Goal: Task Accomplishment & Management: Manage account settings

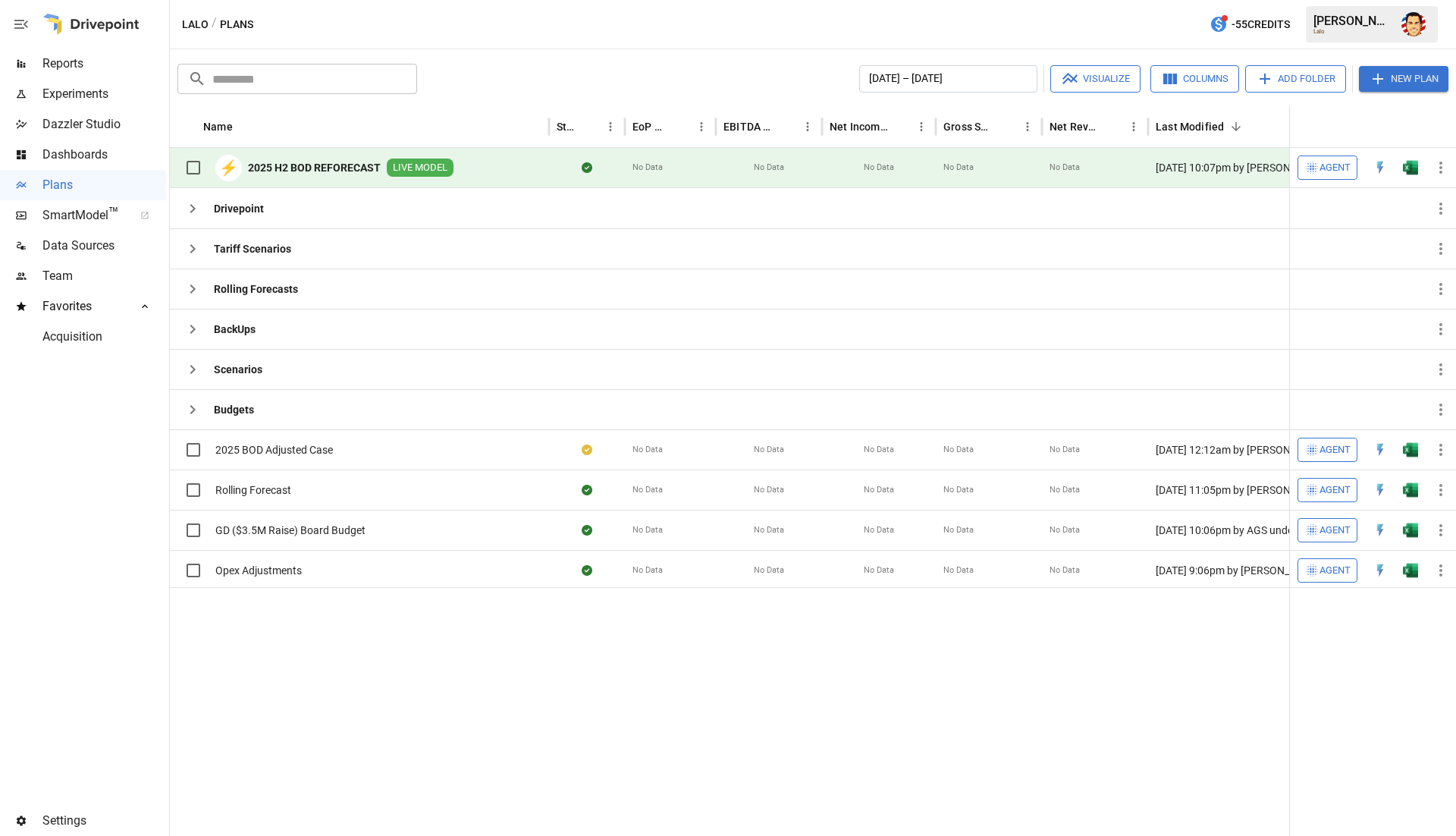
click at [74, 441] on div at bounding box center [83, 578] width 166 height 454
click at [186, 213] on icon "button" at bounding box center [193, 208] width 18 height 18
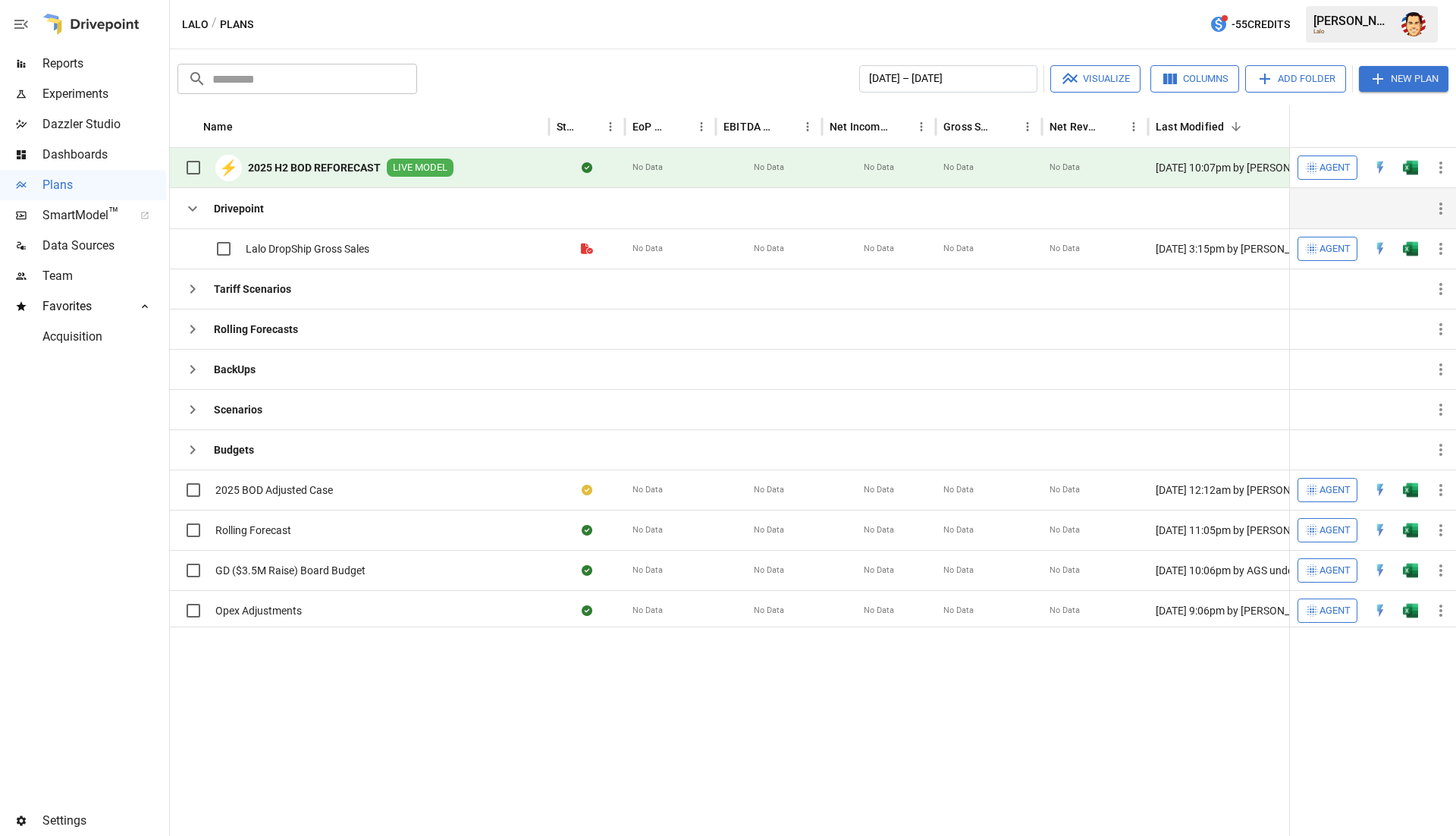
click at [186, 213] on icon "button" at bounding box center [193, 208] width 18 height 18
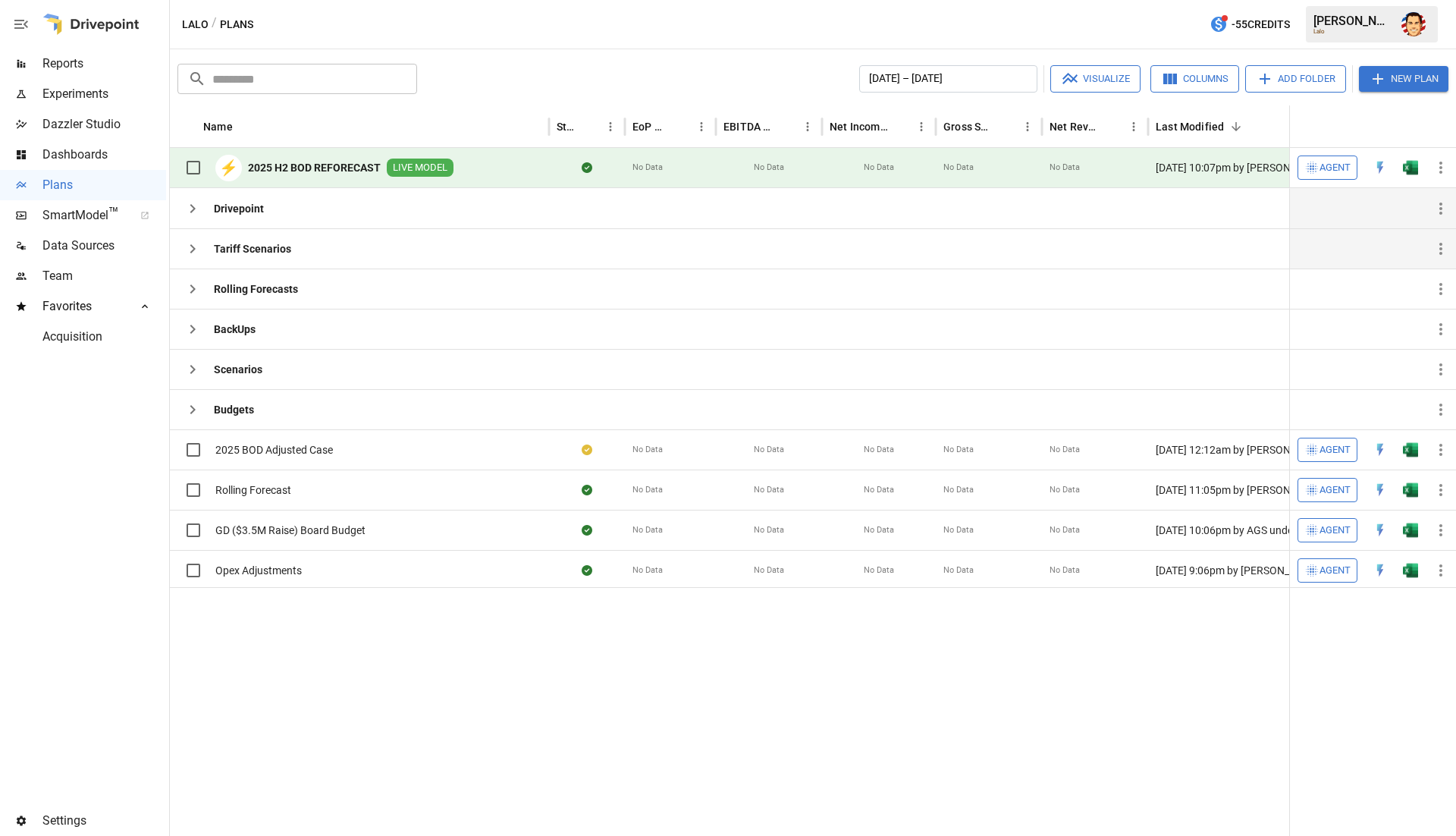
click at [188, 240] on icon "button" at bounding box center [193, 249] width 18 height 18
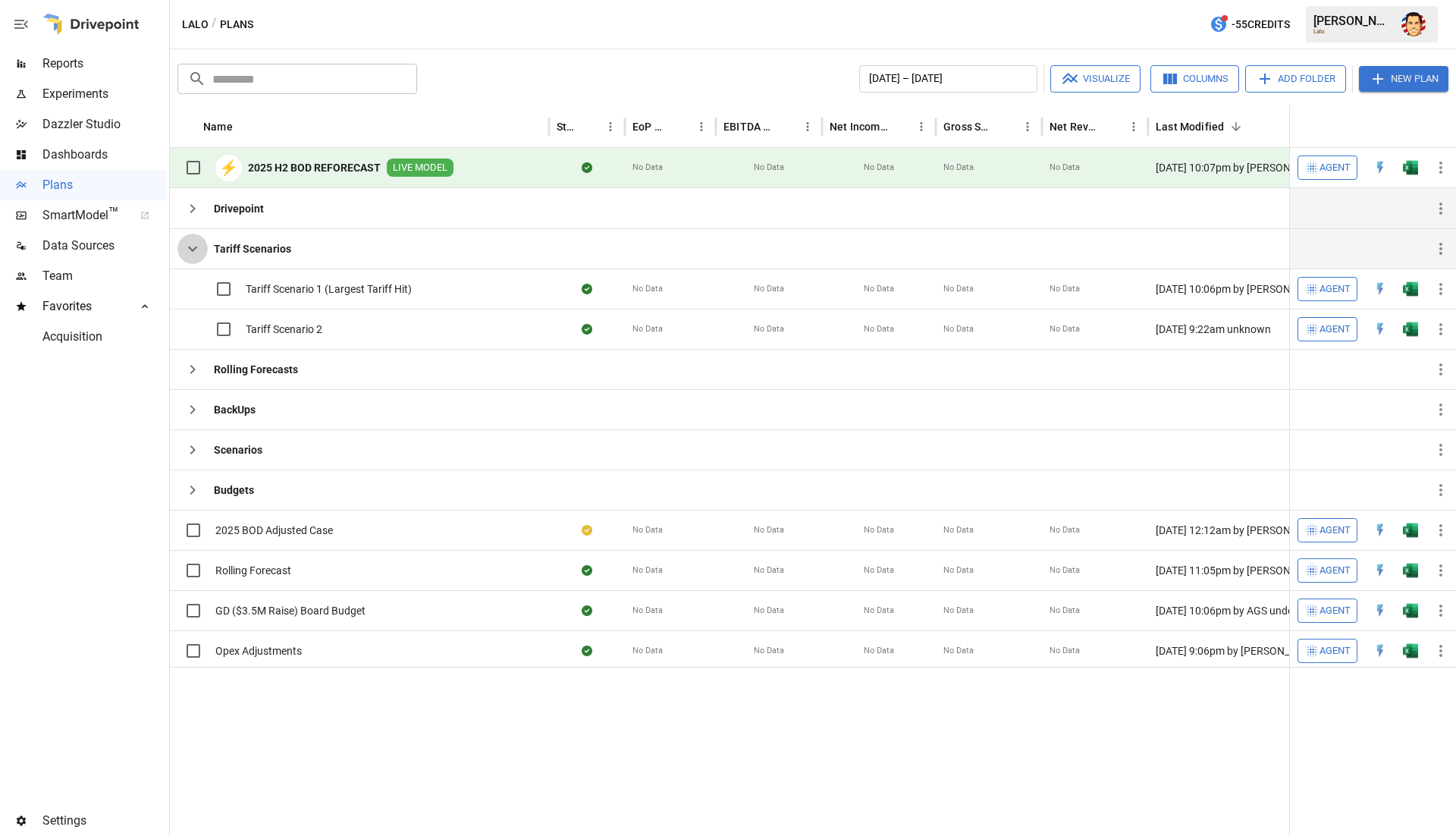
click at [188, 240] on icon "button" at bounding box center [193, 249] width 18 height 18
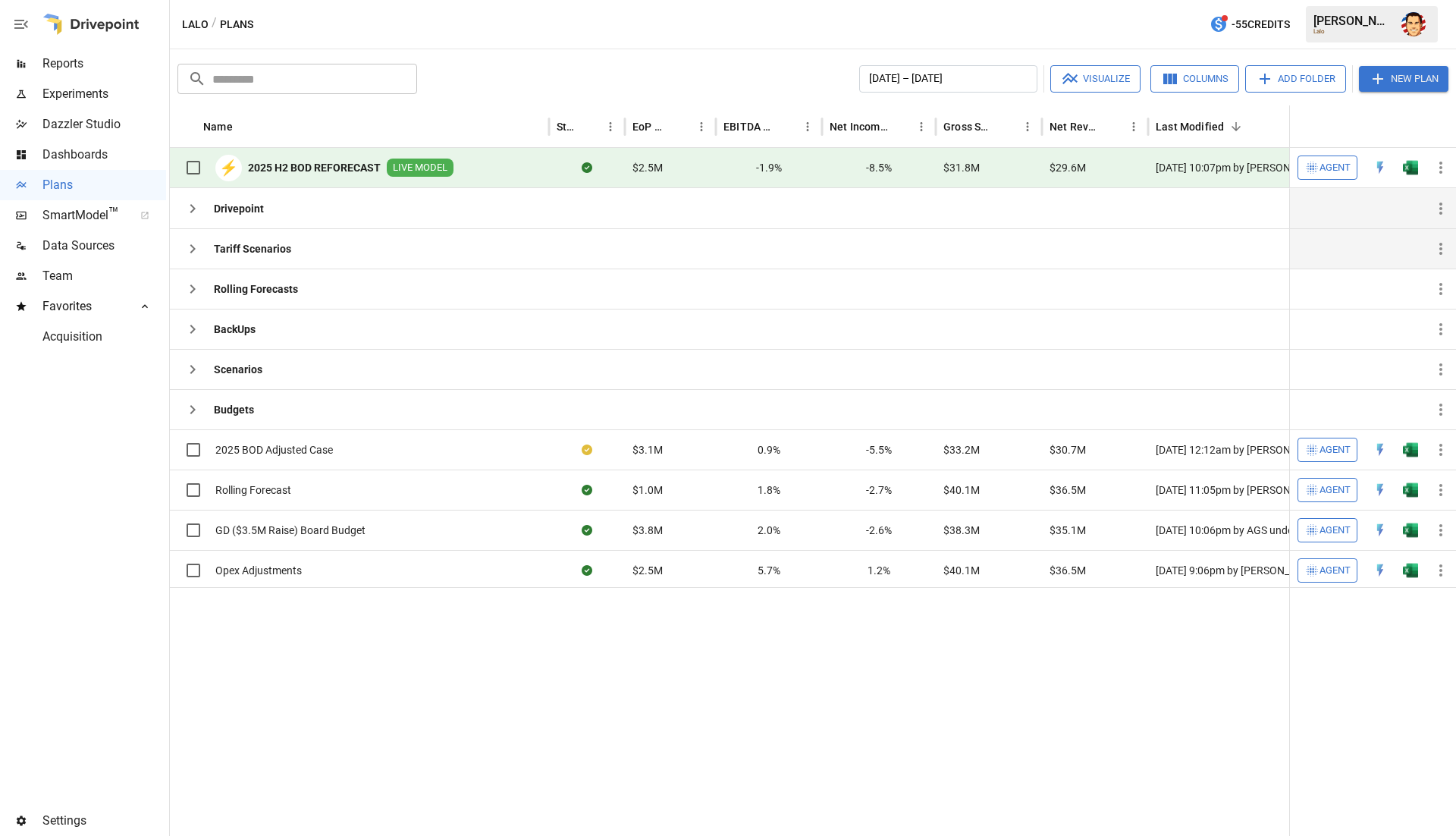
click at [78, 269] on span "Team" at bounding box center [104, 276] width 124 height 18
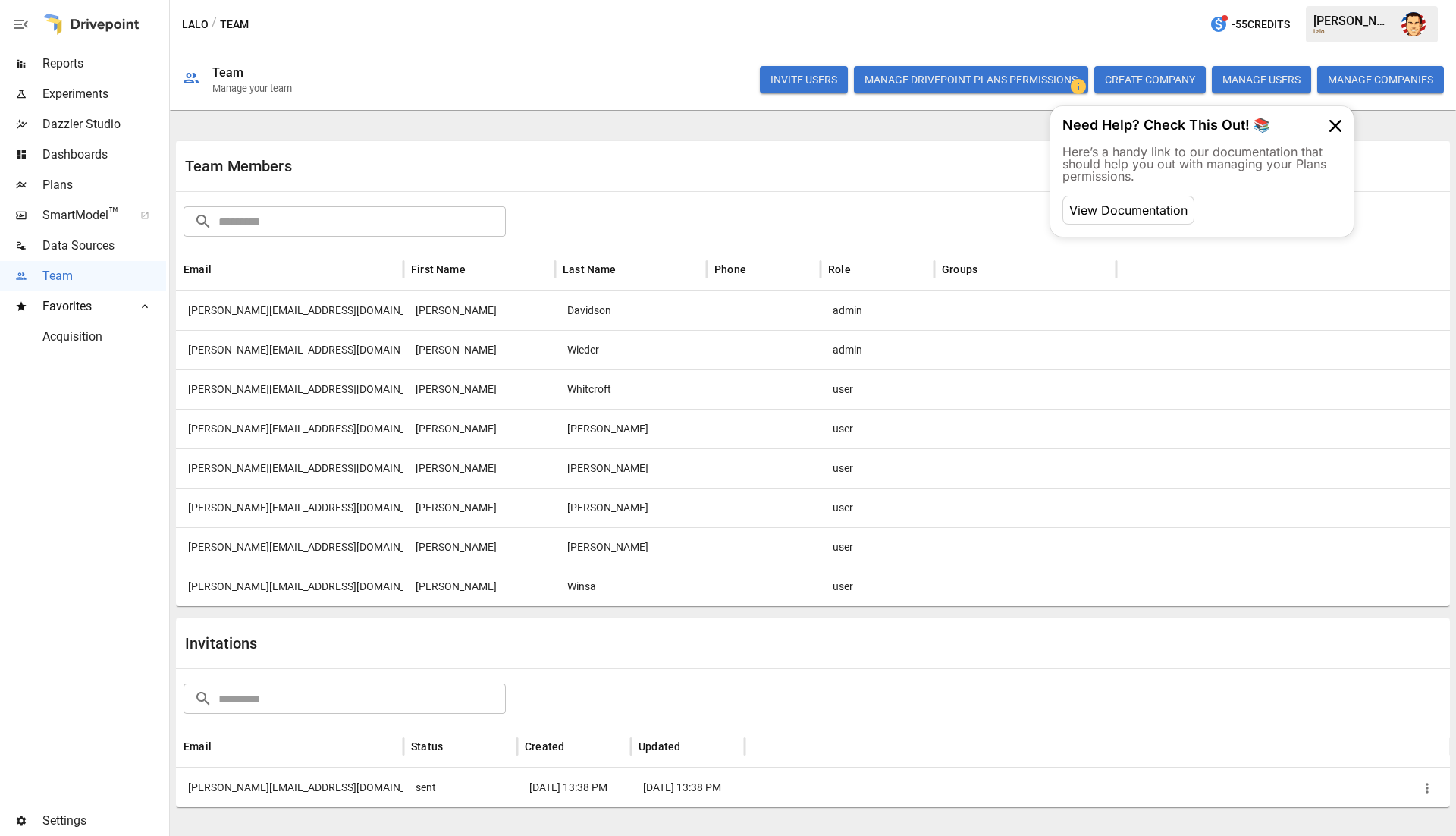
click at [816, 79] on button "INVITE USERS" at bounding box center [804, 79] width 88 height 27
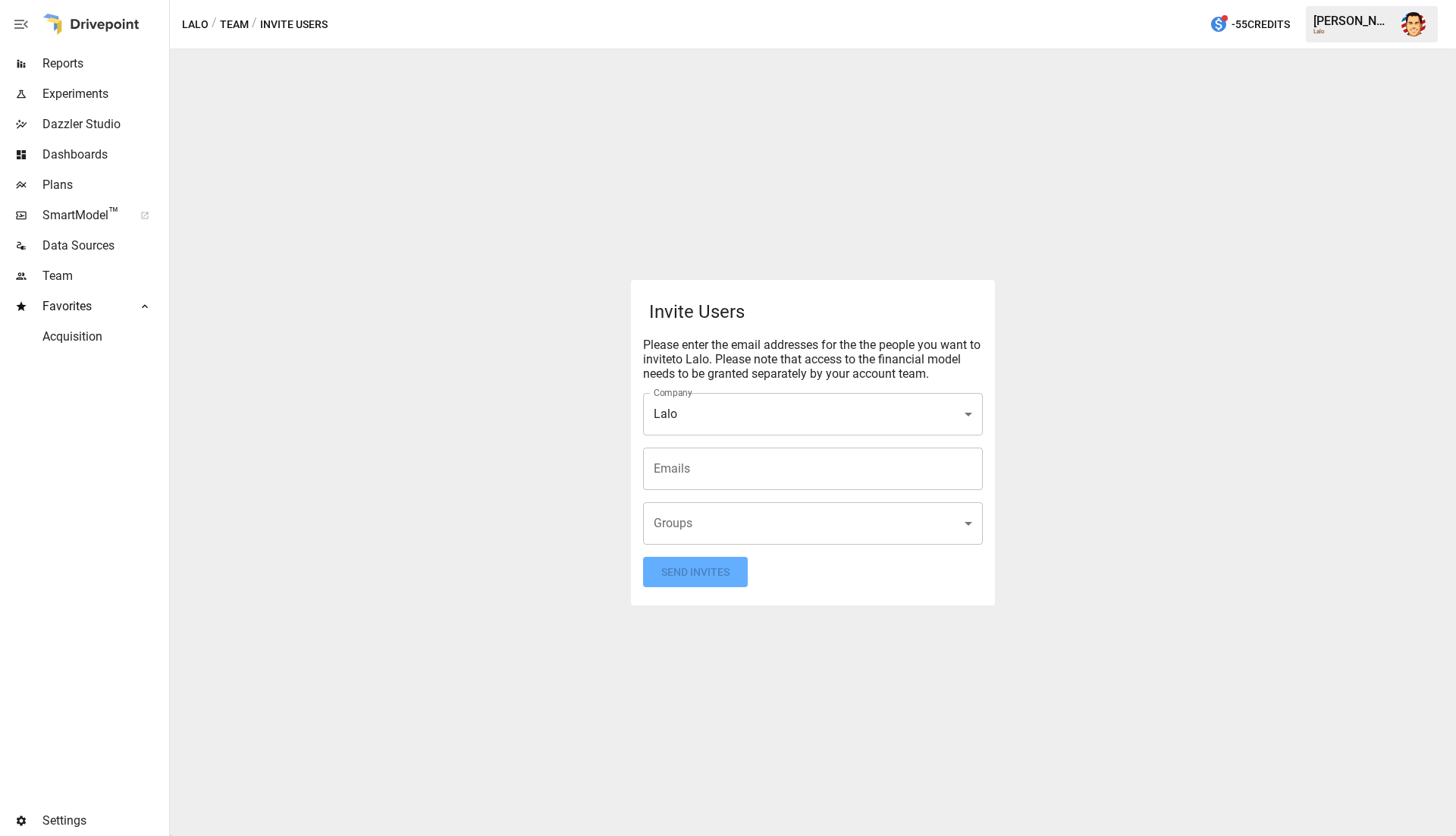
click at [770, 0] on body "Reports Experiments Dazzler Studio Dashboards Plans SmartModel ™ Data Sources T…" at bounding box center [728, 0] width 1456 height 0
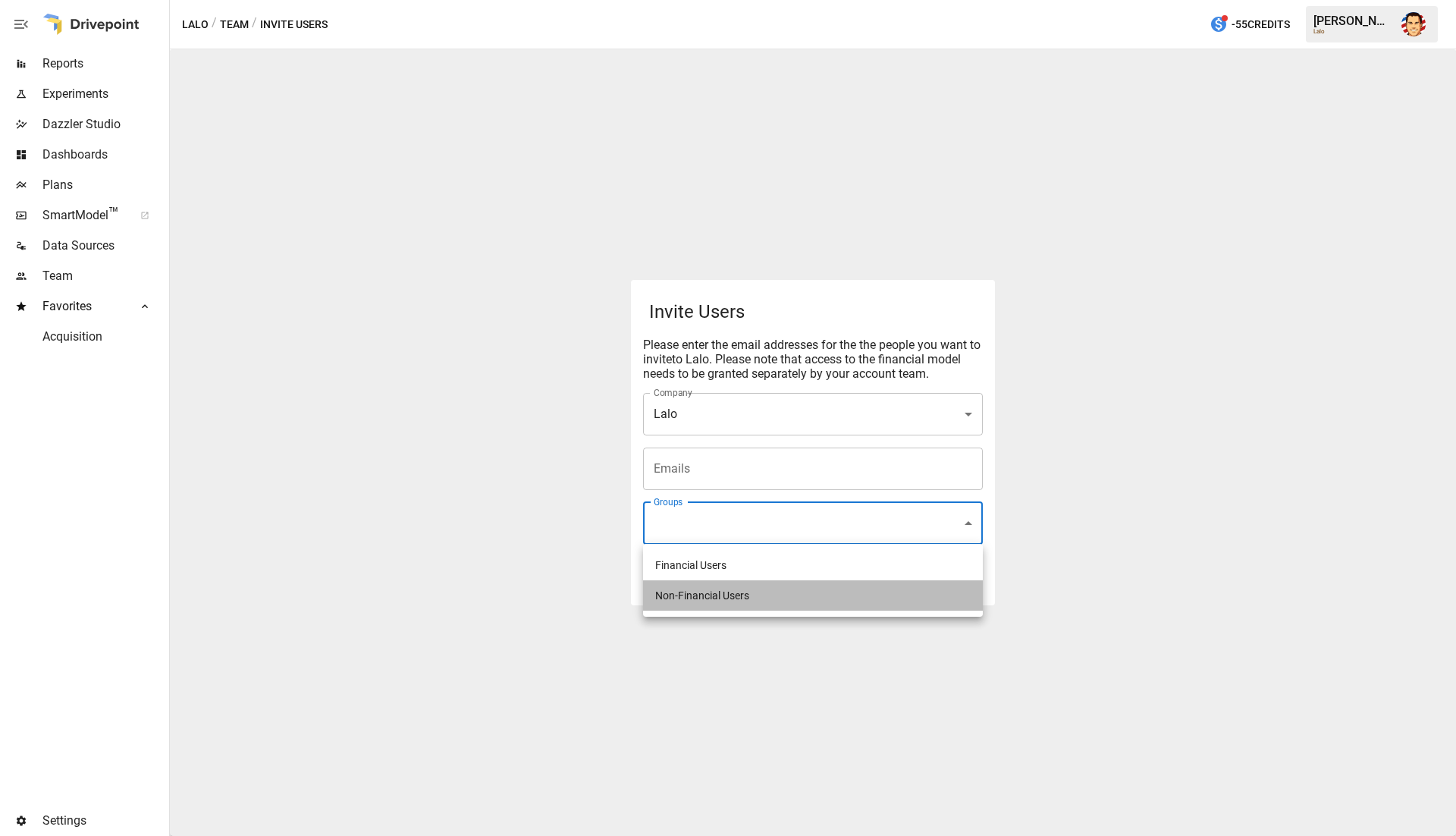
click at [752, 589] on li "Non-Financial Users" at bounding box center [813, 595] width 340 height 31
click at [736, 568] on li "Financial Users" at bounding box center [813, 564] width 340 height 31
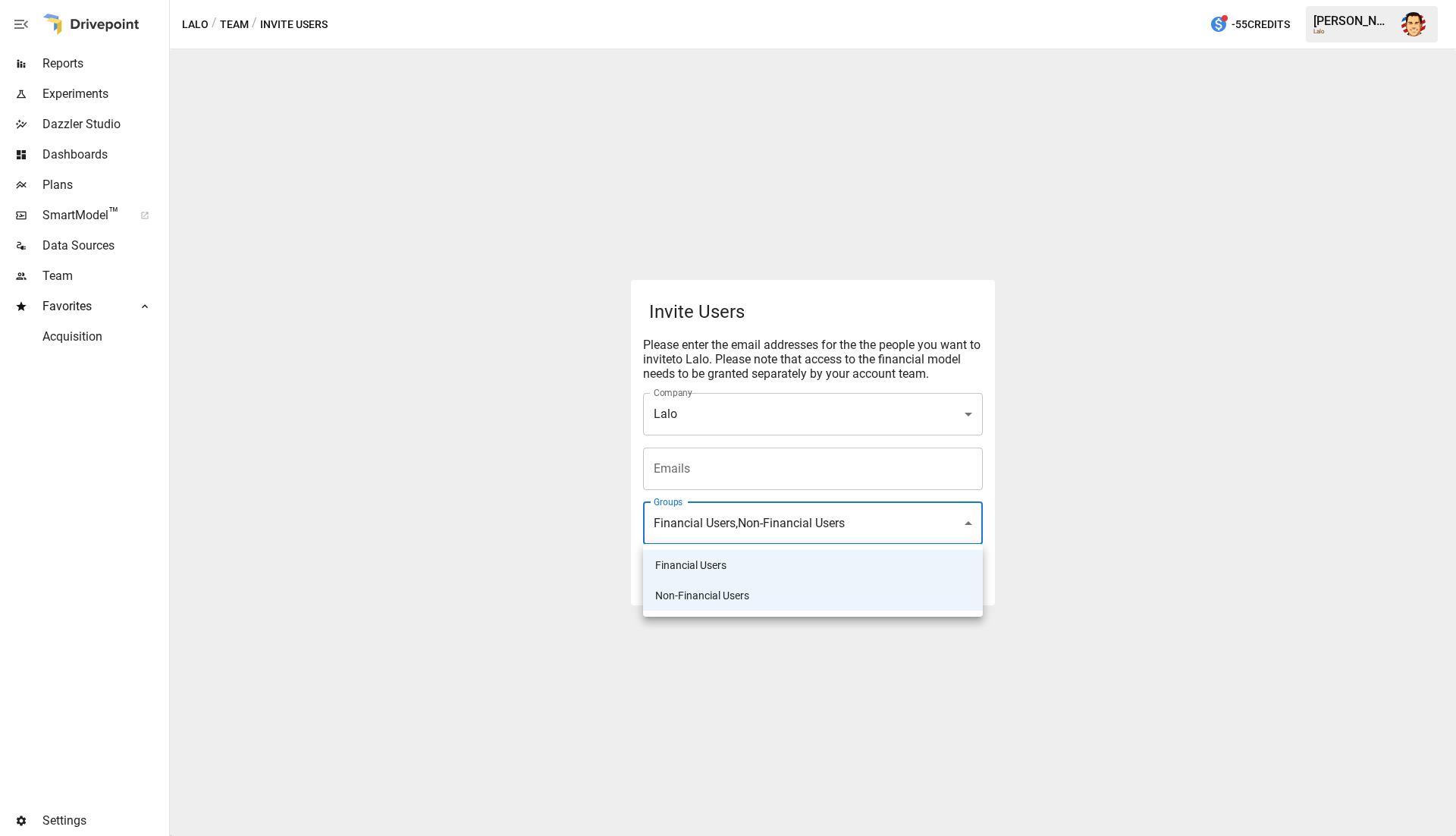
click at [761, 525] on div at bounding box center [728, 418] width 1456 height 836
drag, startPoint x: 865, startPoint y: 520, endPoint x: 877, endPoint y: 517, distance: 12.4
click at [865, 0] on body "**********" at bounding box center [728, 0] width 1456 height 0
click at [831, 585] on li "Non-Financial Users" at bounding box center [813, 595] width 340 height 31
type input "**********"
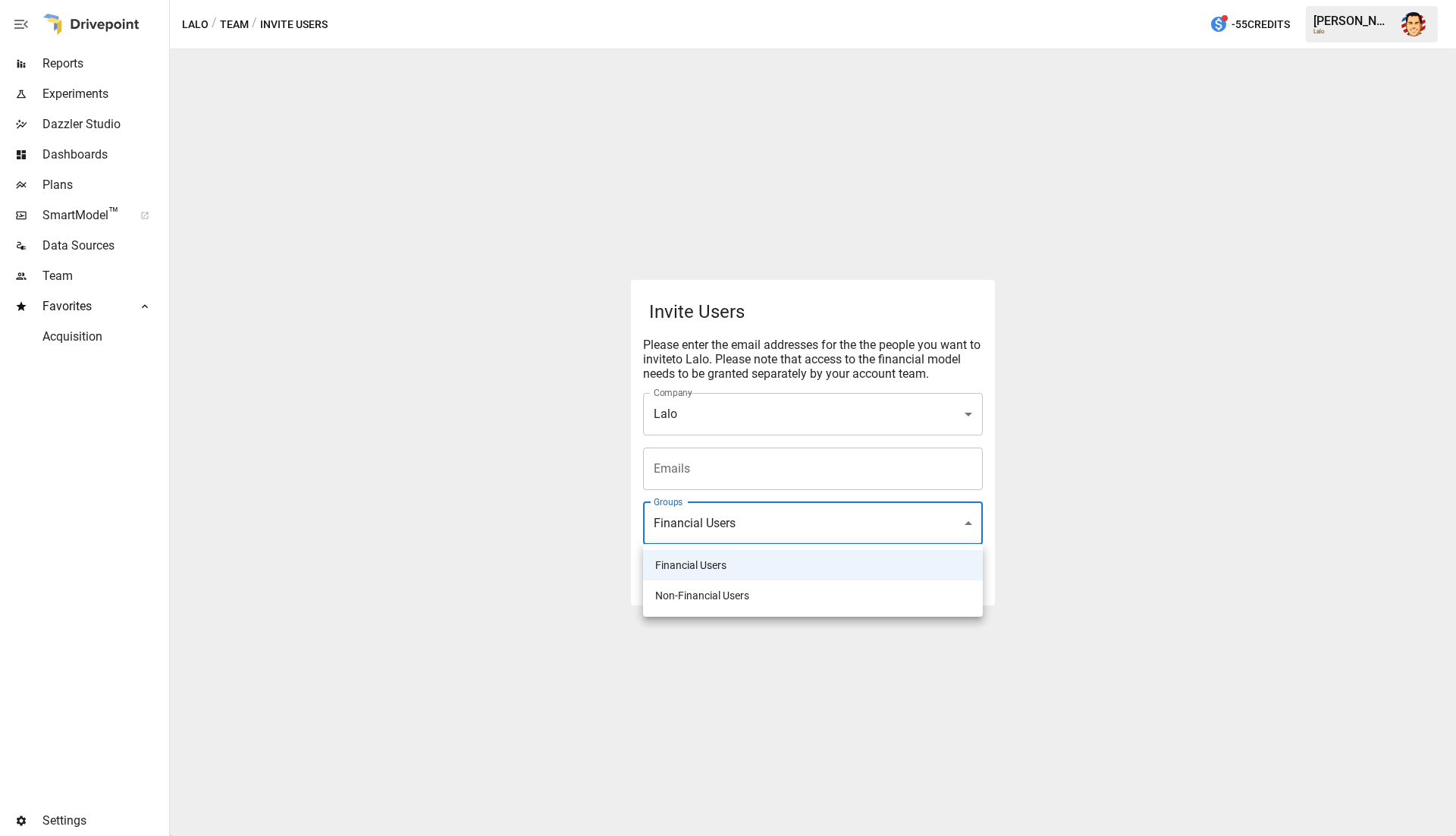
click at [812, 486] on div at bounding box center [728, 418] width 1456 height 836
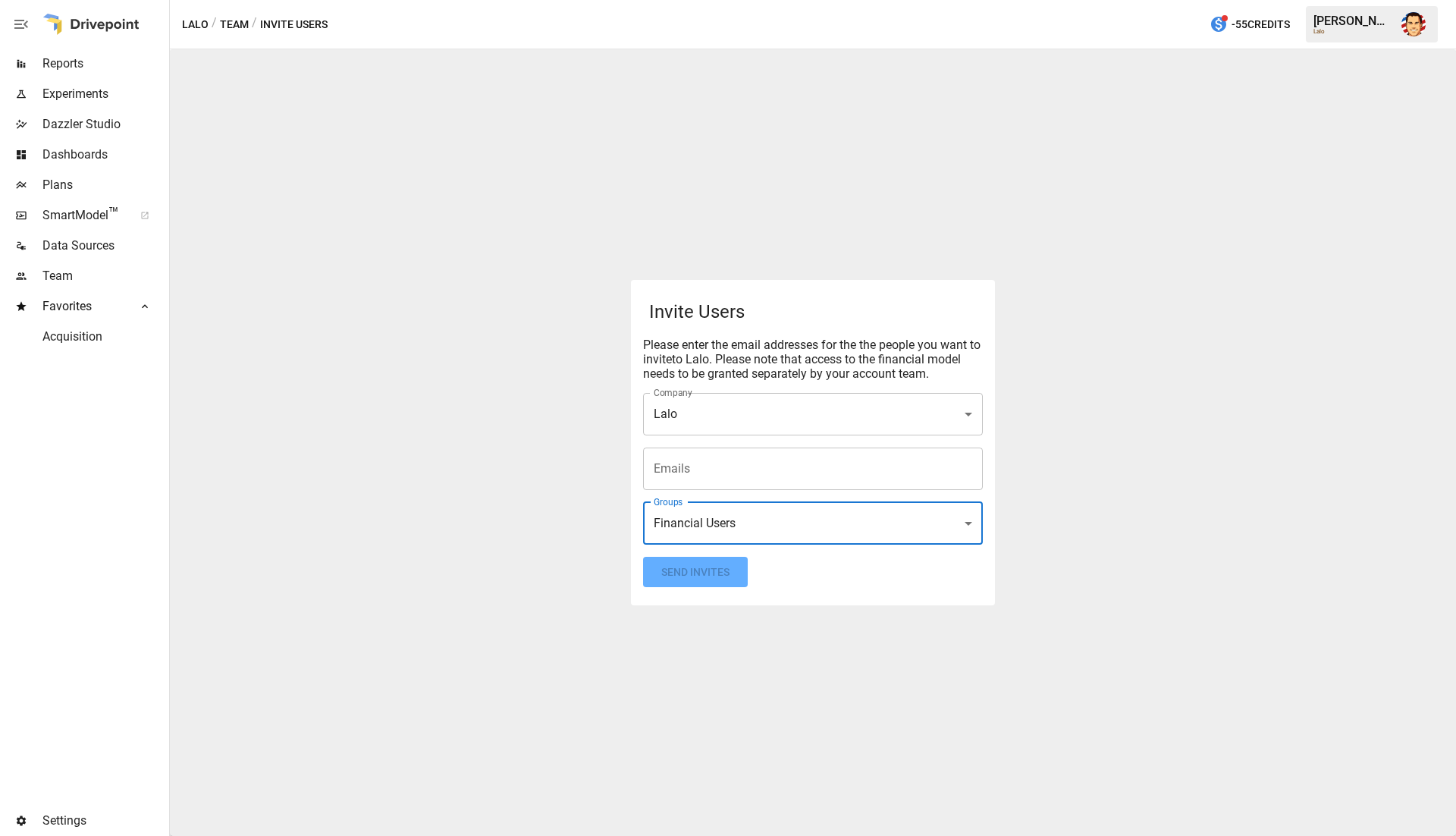
click at [772, 471] on input "Emails" at bounding box center [812, 469] width 326 height 29
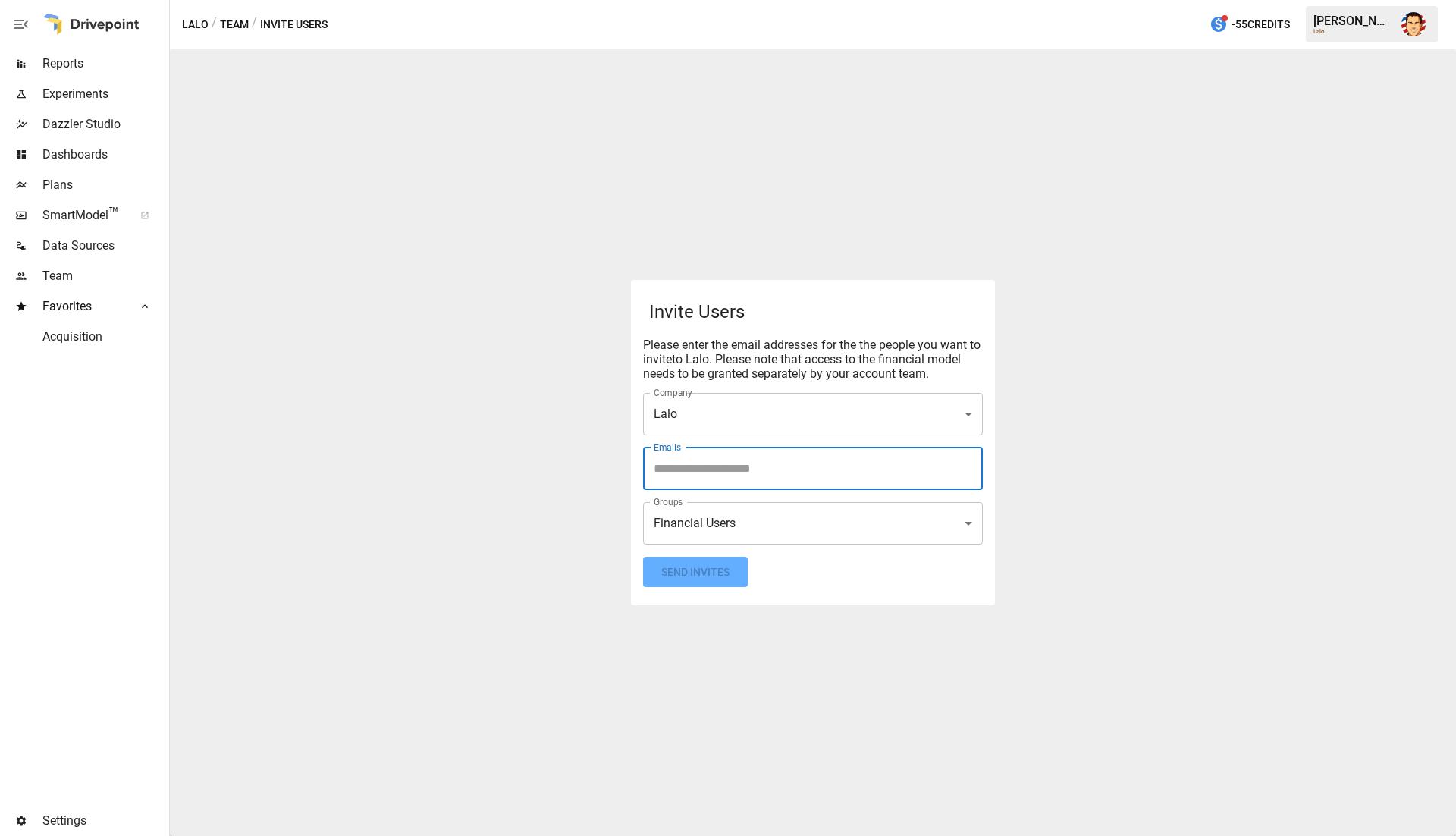
click at [558, 285] on div "**********" at bounding box center [812, 442] width 1286 height 787
click at [682, 473] on input "Emails" at bounding box center [812, 469] width 326 height 29
click at [666, 473] on input "Emails" at bounding box center [812, 469] width 326 height 29
type input "*"
click at [970, 469] on icon "Clear" at bounding box center [966, 469] width 15 height 15
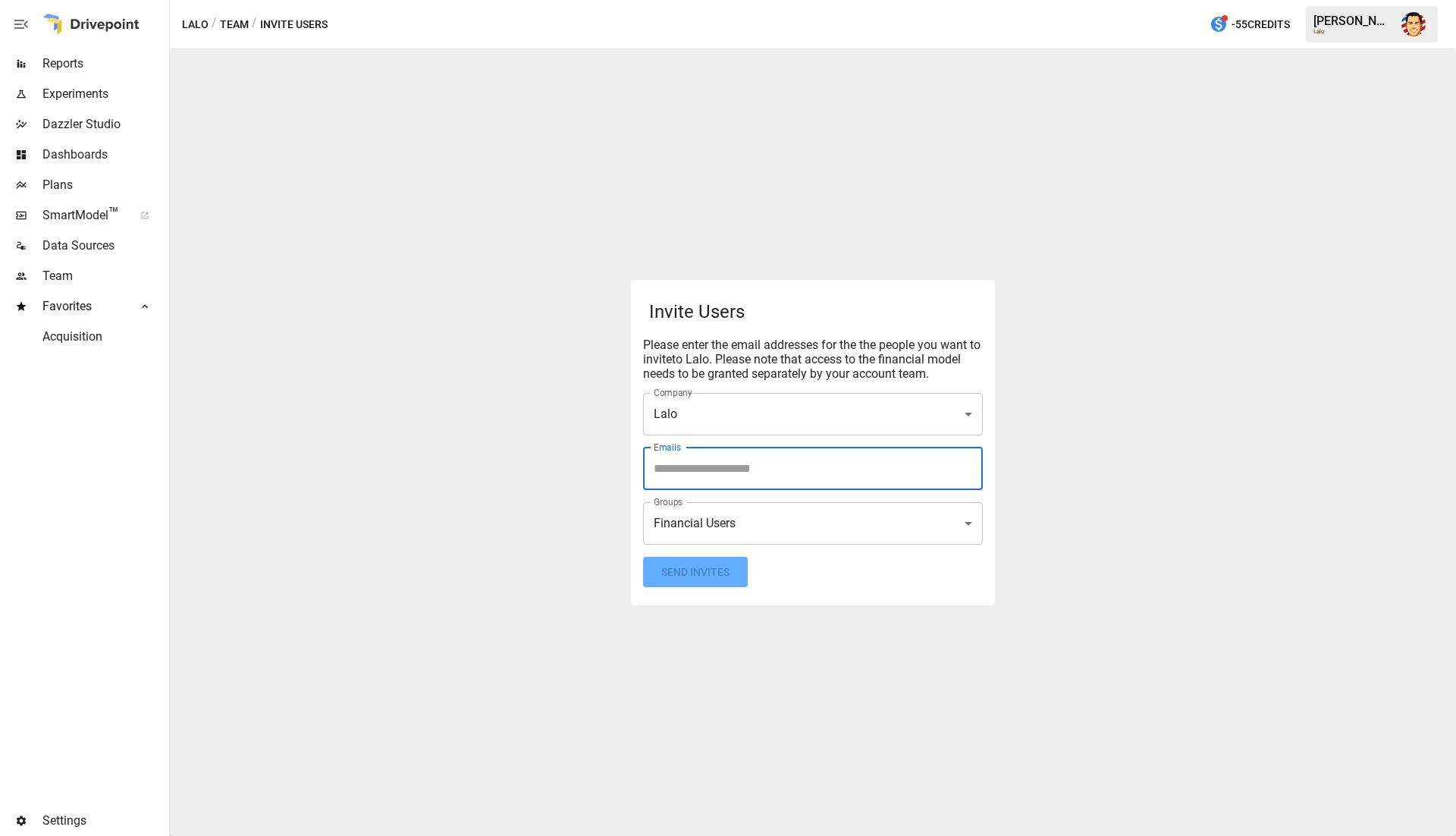
click at [849, 483] on div "Emails" at bounding box center [813, 469] width 340 height 42
click at [428, 155] on div "**********" at bounding box center [812, 442] width 1286 height 787
drag, startPoint x: 77, startPoint y: 185, endPoint x: 233, endPoint y: 199, distance: 156.6
click at [233, 199] on main "**********" at bounding box center [728, 418] width 1456 height 836
drag, startPoint x: 86, startPoint y: 185, endPoint x: 98, endPoint y: 188, distance: 12.4
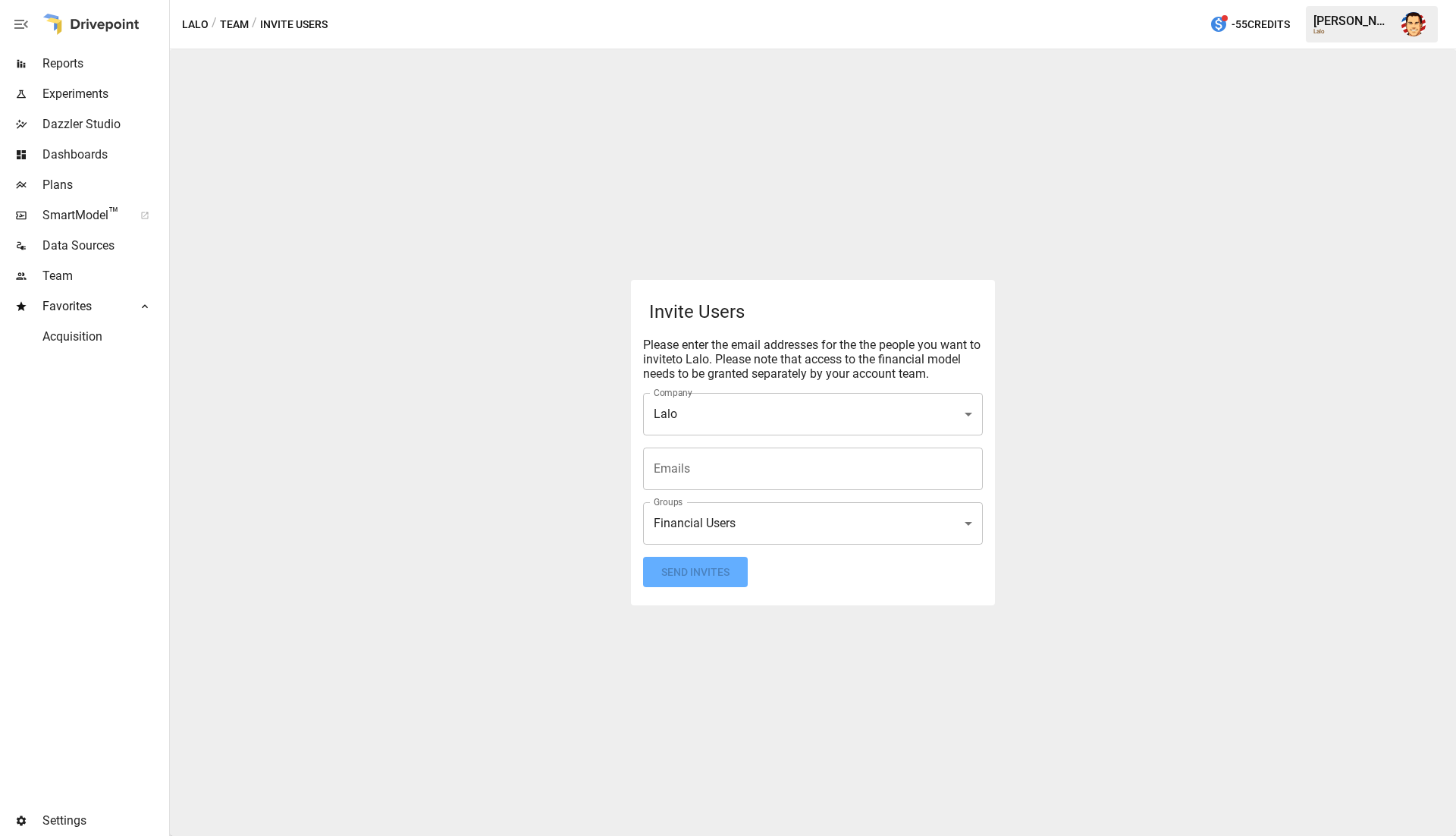
click at [86, 185] on span "Plans" at bounding box center [104, 185] width 124 height 18
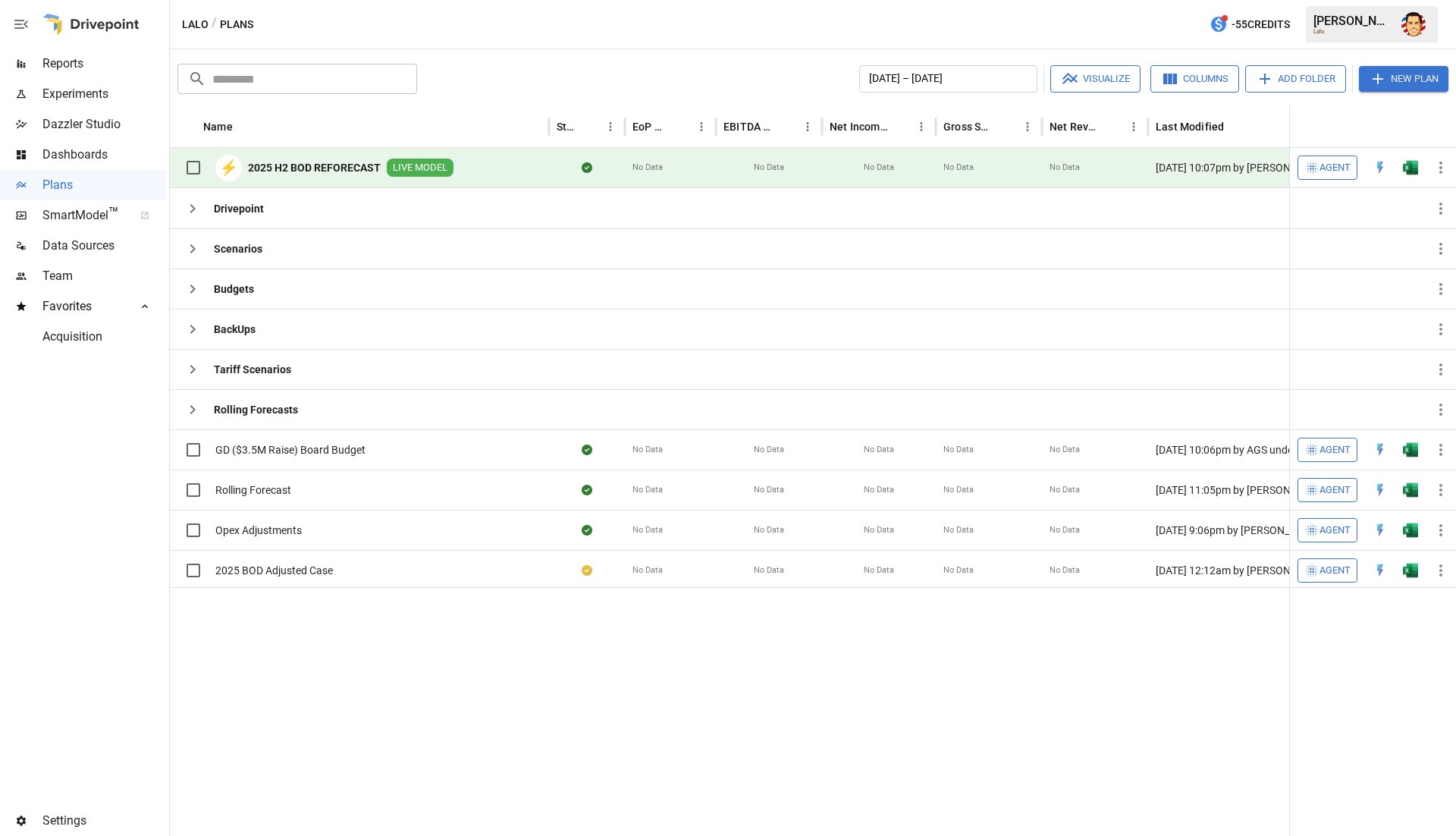
drag, startPoint x: 94, startPoint y: 280, endPoint x: 103, endPoint y: 279, distance: 9.1
click at [94, 280] on span "Team" at bounding box center [104, 276] width 124 height 18
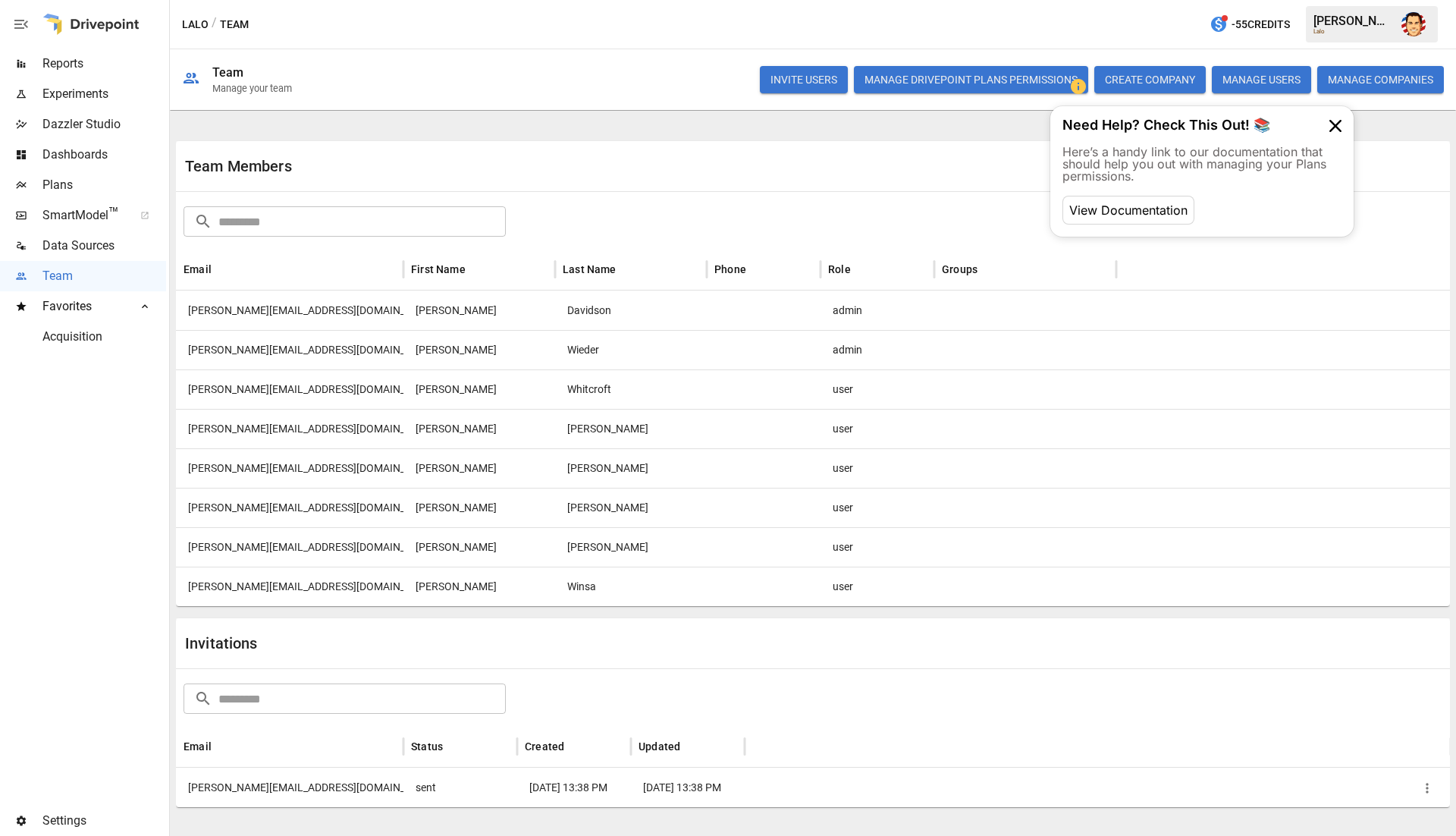
click at [992, 68] on button "Manage Drivepoint Plans Permissions" at bounding box center [971, 79] width 235 height 27
click at [377, 34] on div "Lalo / Team -55 Credits [PERSON_NAME]" at bounding box center [812, 24] width 1286 height 48
drag, startPoint x: 495, startPoint y: 67, endPoint x: 488, endPoint y: 68, distance: 7.1
click at [495, 67] on div "INVITE USERS Manage Drivepoint Plans Permissions CREATE COMPANY MANAGE USERS MA…" at bounding box center [877, 79] width 1134 height 48
click at [453, 75] on div "INVITE USERS Manage Drivepoint Plans Permissions CREATE COMPANY MANAGE USERS MA…" at bounding box center [877, 79] width 1134 height 48
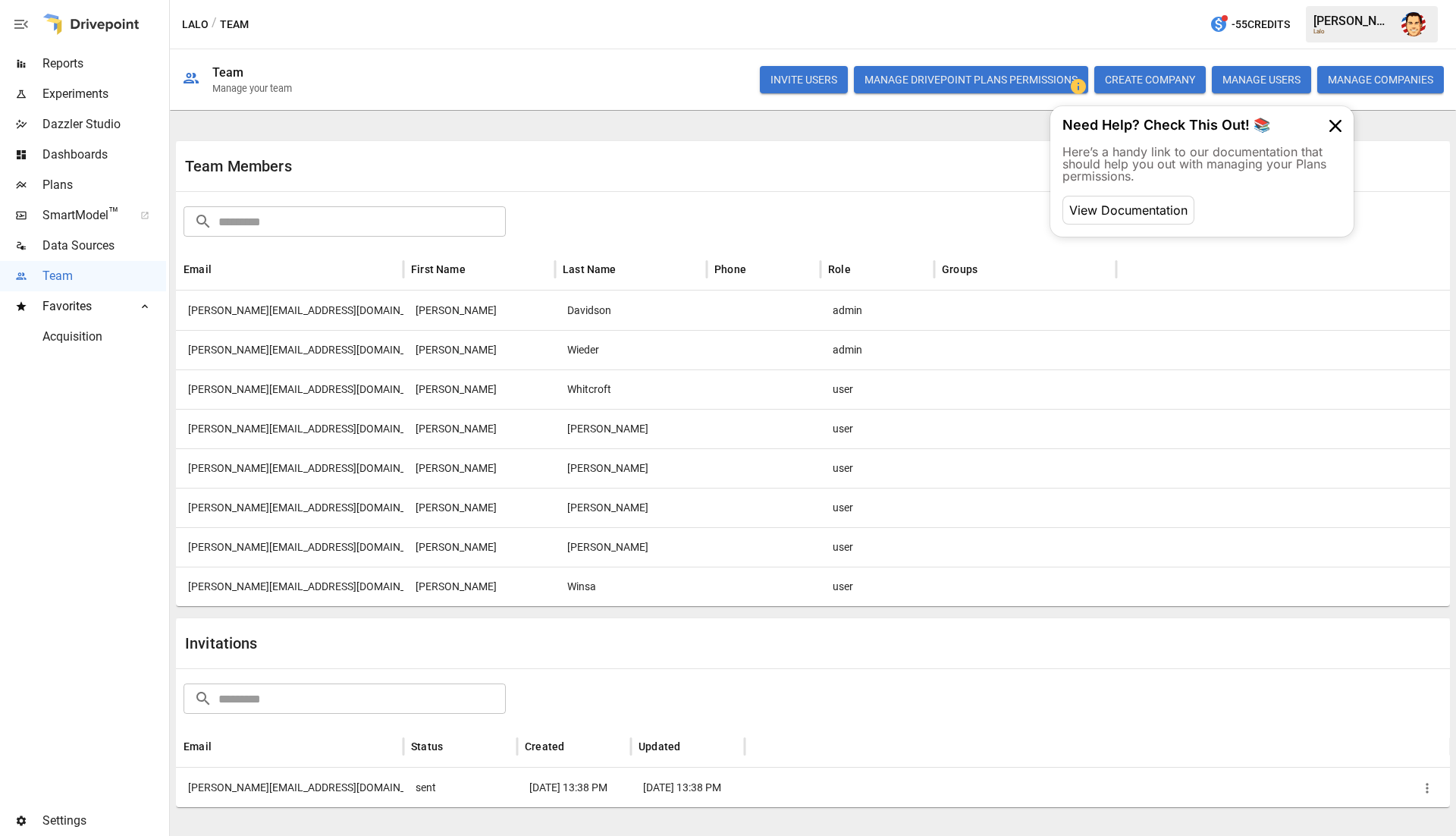
click at [453, 75] on div "INVITE USERS Manage Drivepoint Plans Permissions CREATE COMPANY MANAGE USERS MA…" at bounding box center [877, 79] width 1134 height 48
